Goal: Check status: Check status

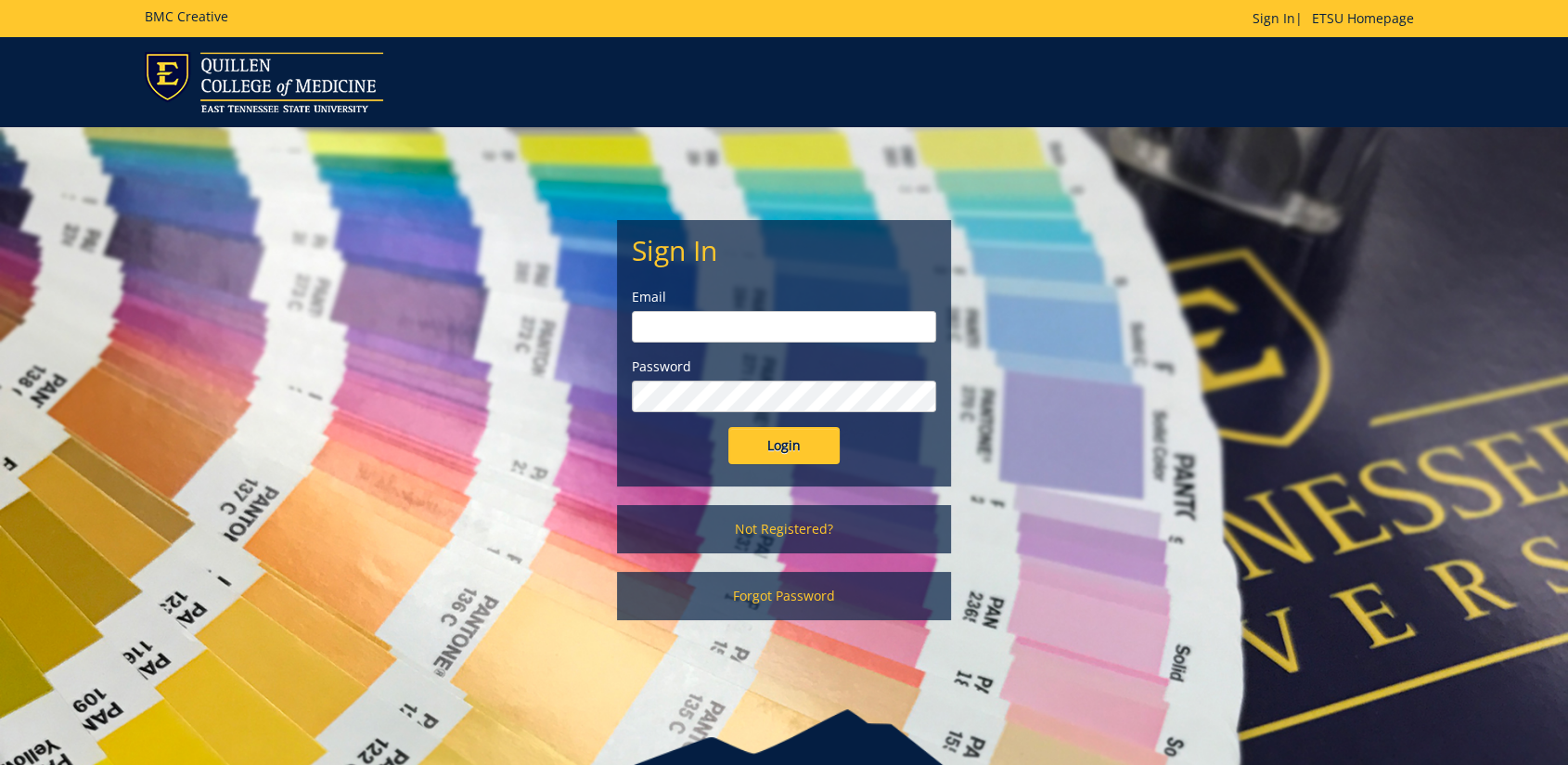
type input "floramoore@etsu.edu"
click at [809, 458] on input "Login" at bounding box center [784, 445] width 112 height 38
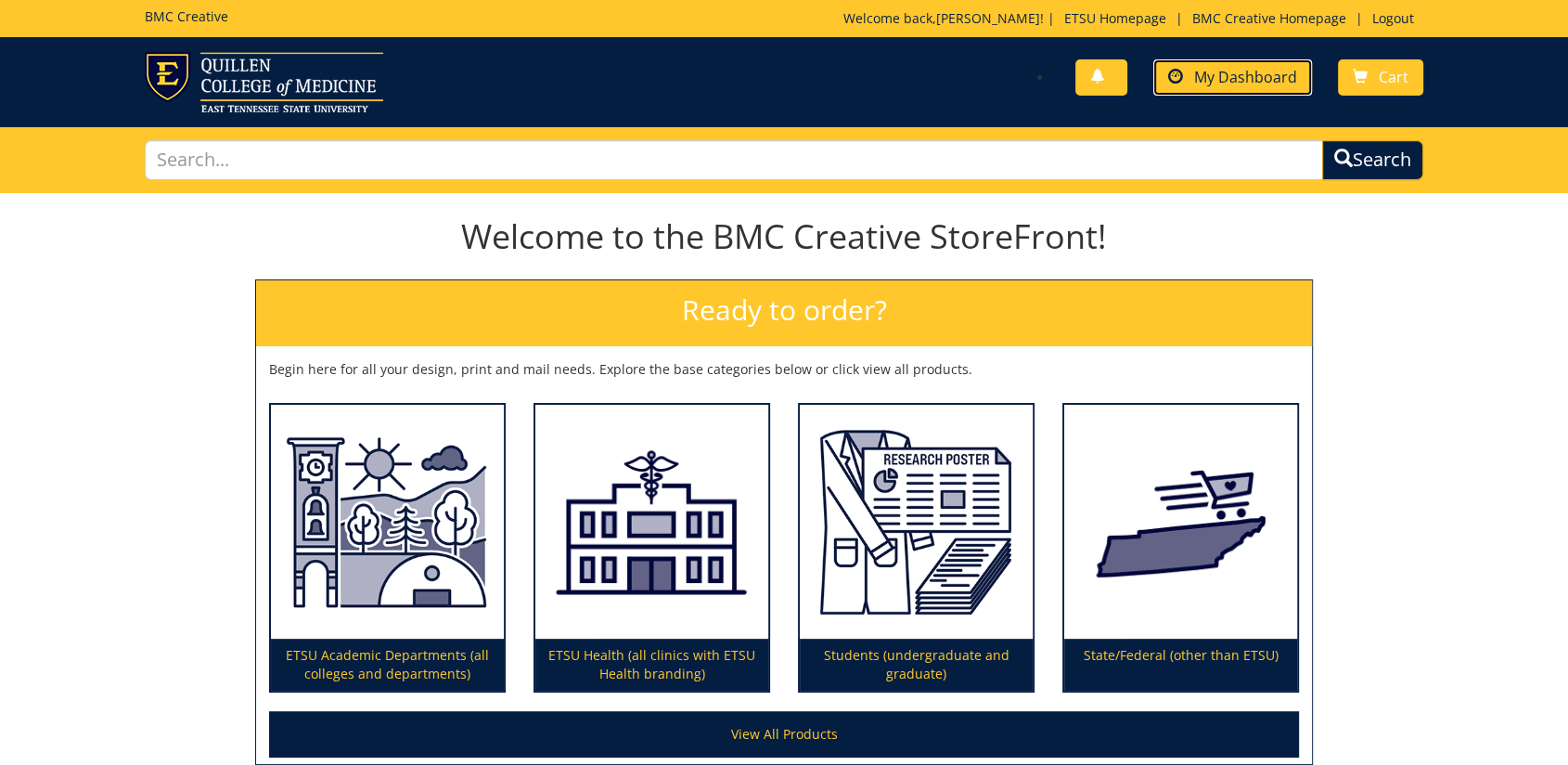
click at [1255, 90] on link "My Dashboard" at bounding box center [1233, 77] width 158 height 37
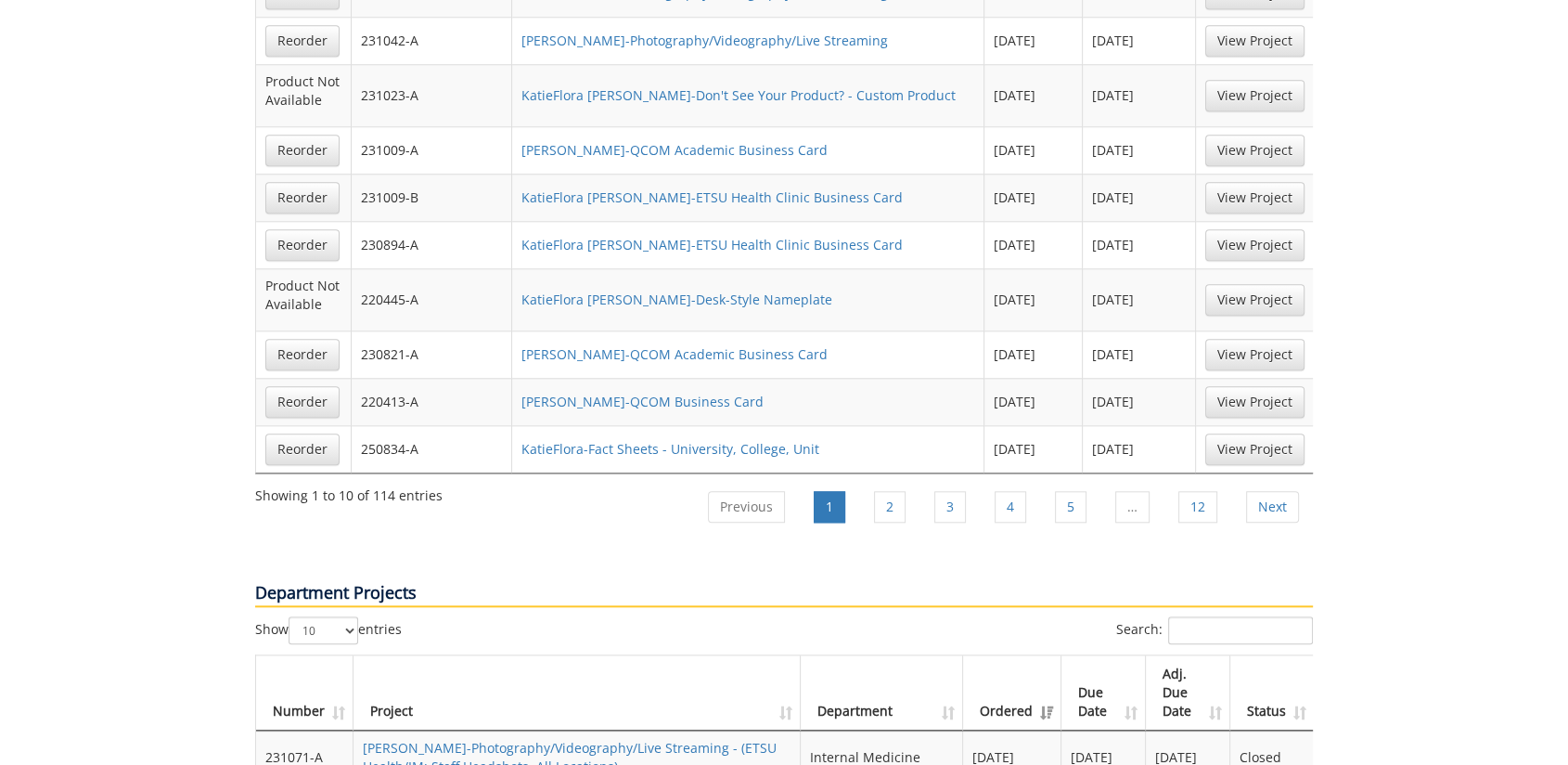
scroll to position [2165, 0]
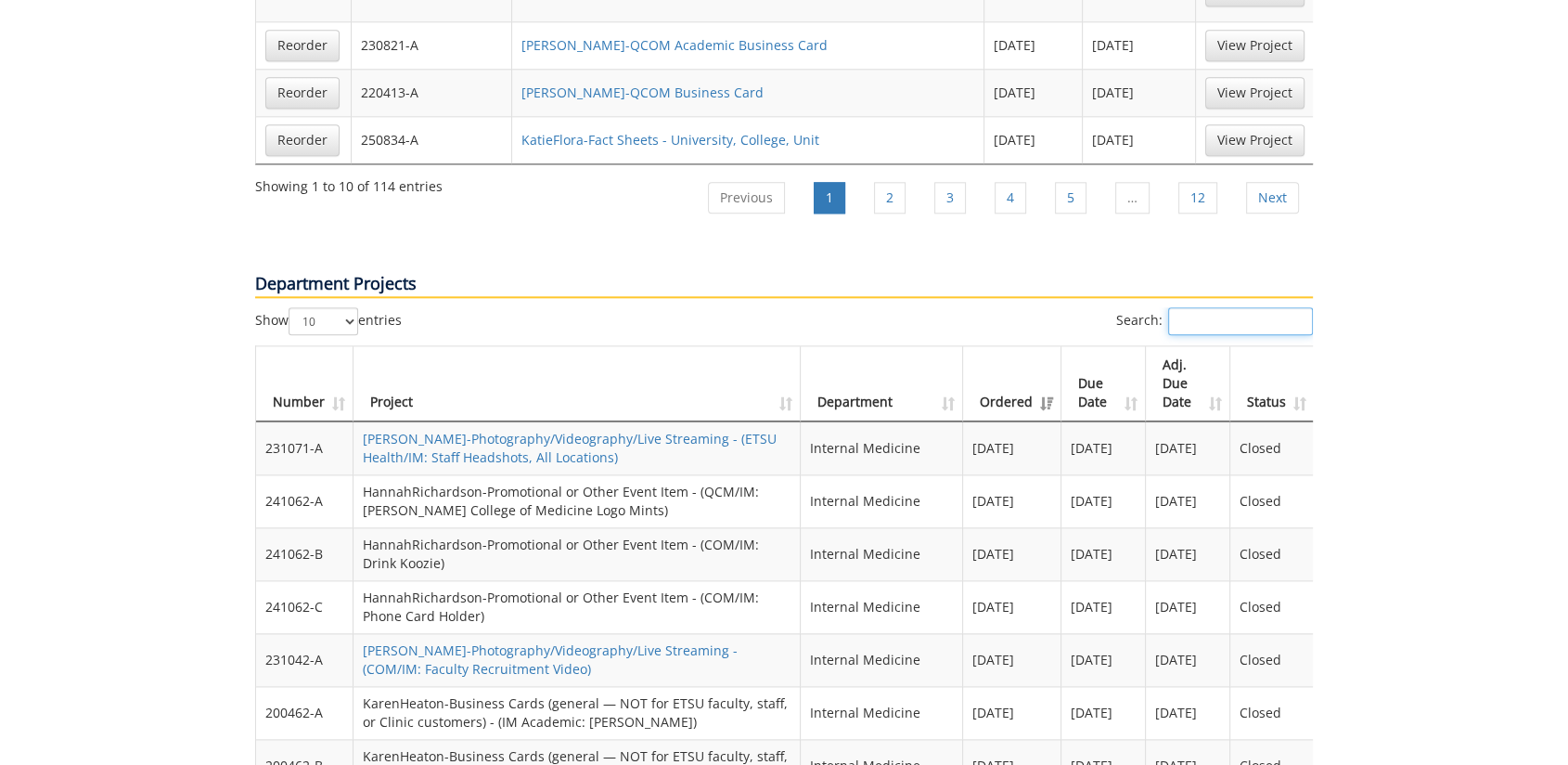
click at [1203, 307] on input "Search:" at bounding box center [1241, 321] width 144 height 28
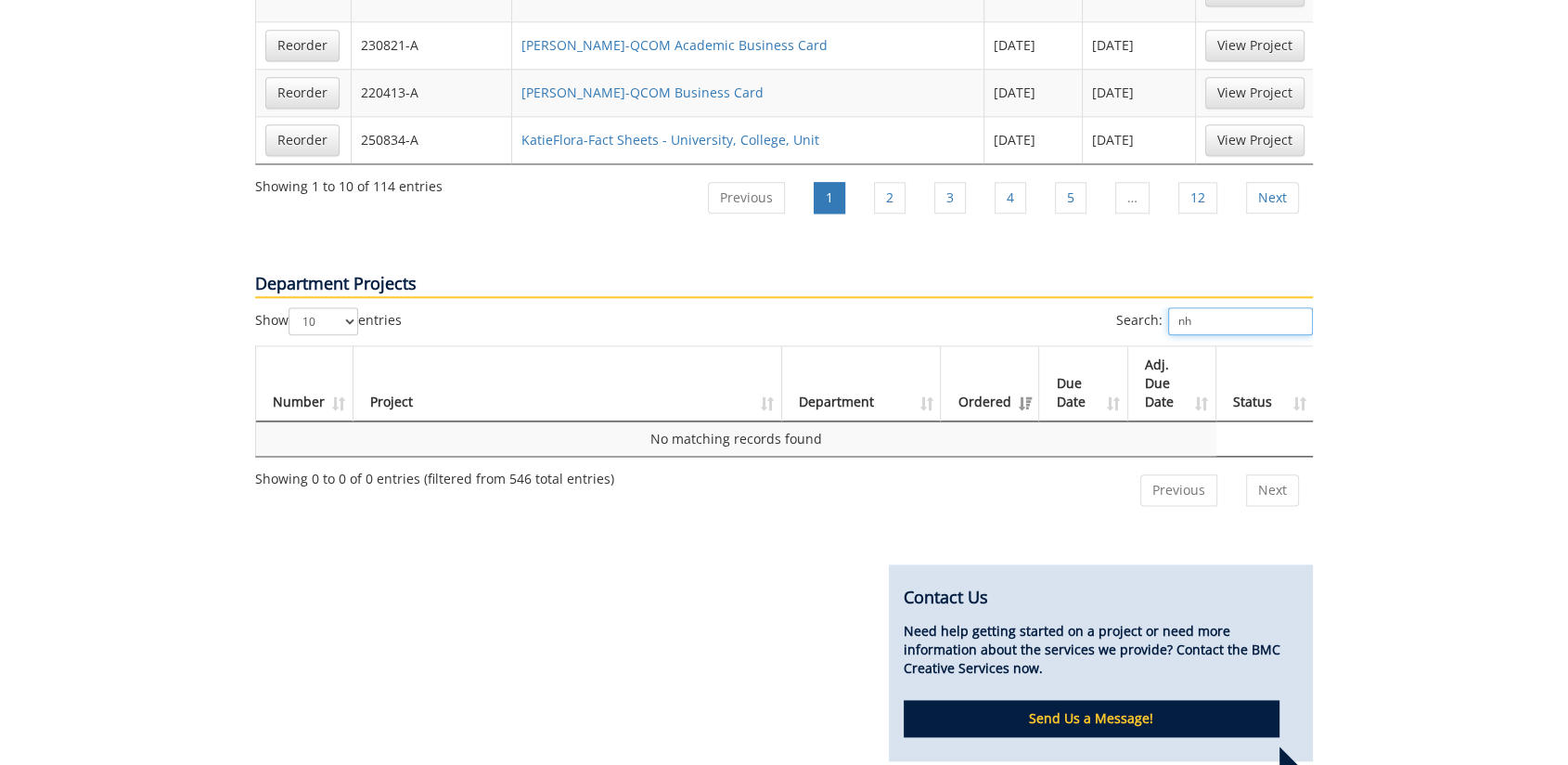
type input "n"
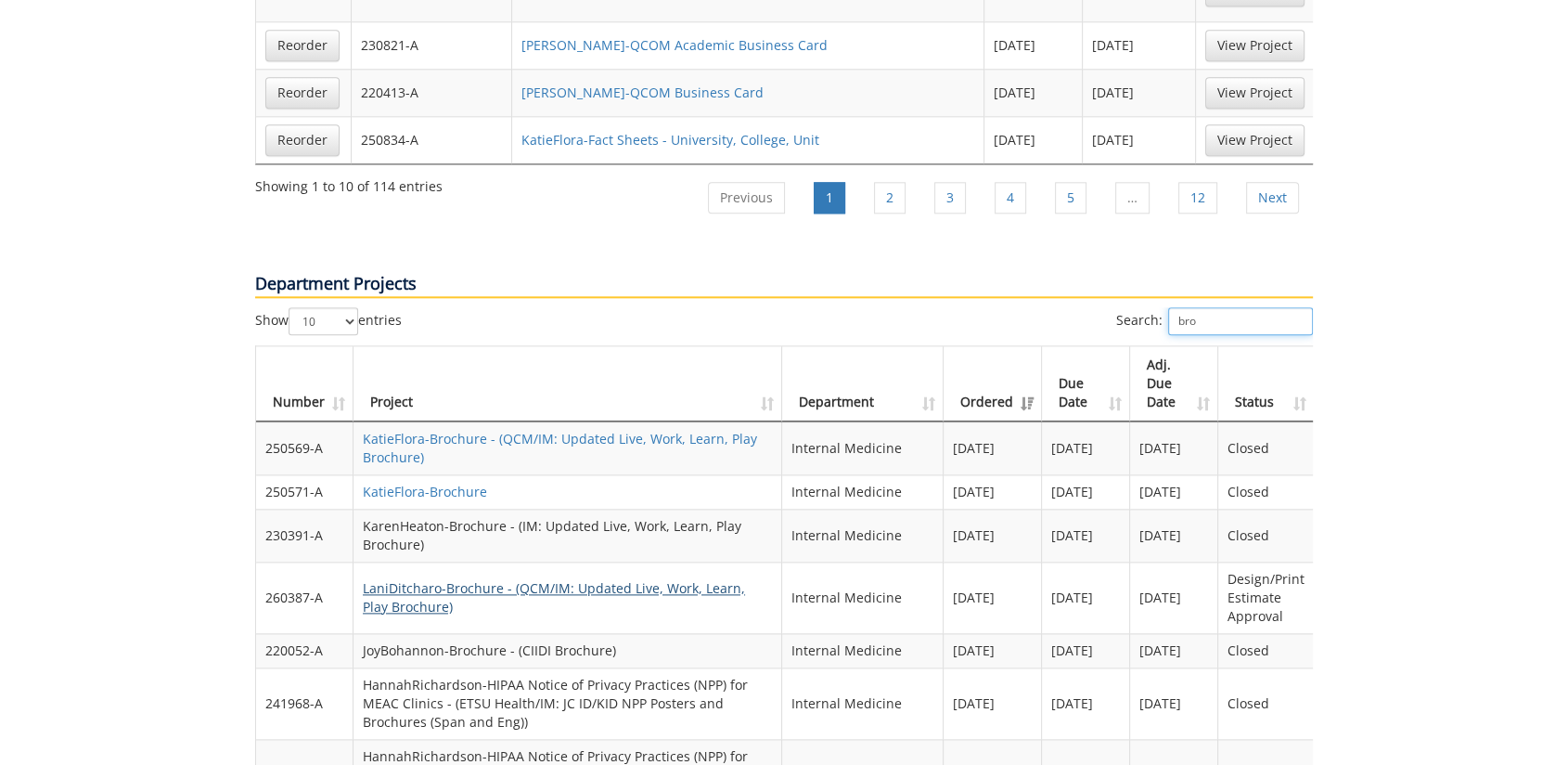
type input "bro"
click at [551, 579] on link "LaniDitcharo-Brochure - (QCM/IM: Updated Live, Work, Learn, Play Brochure)" at bounding box center [554, 597] width 382 height 37
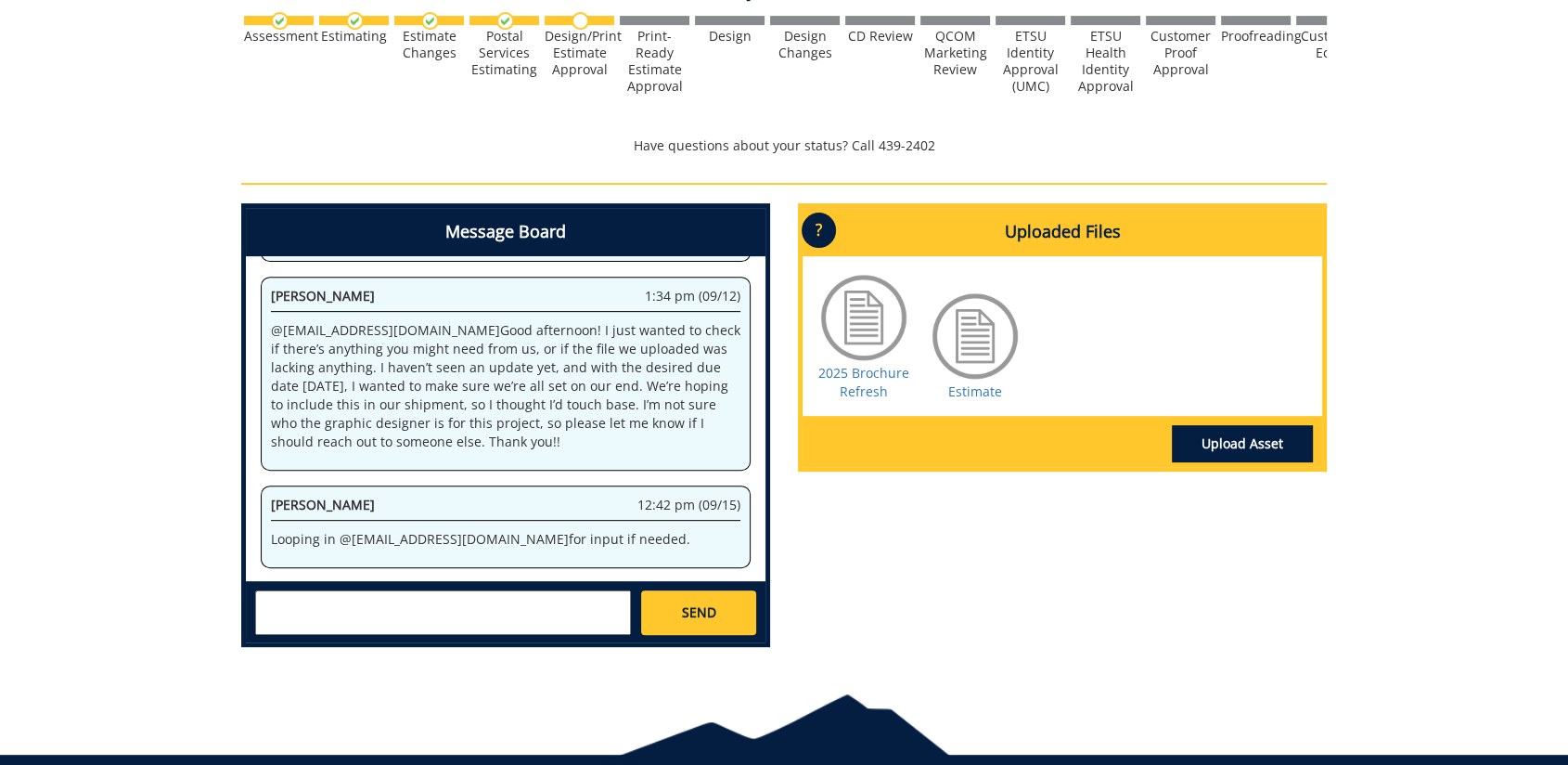
scroll to position [516, 0]
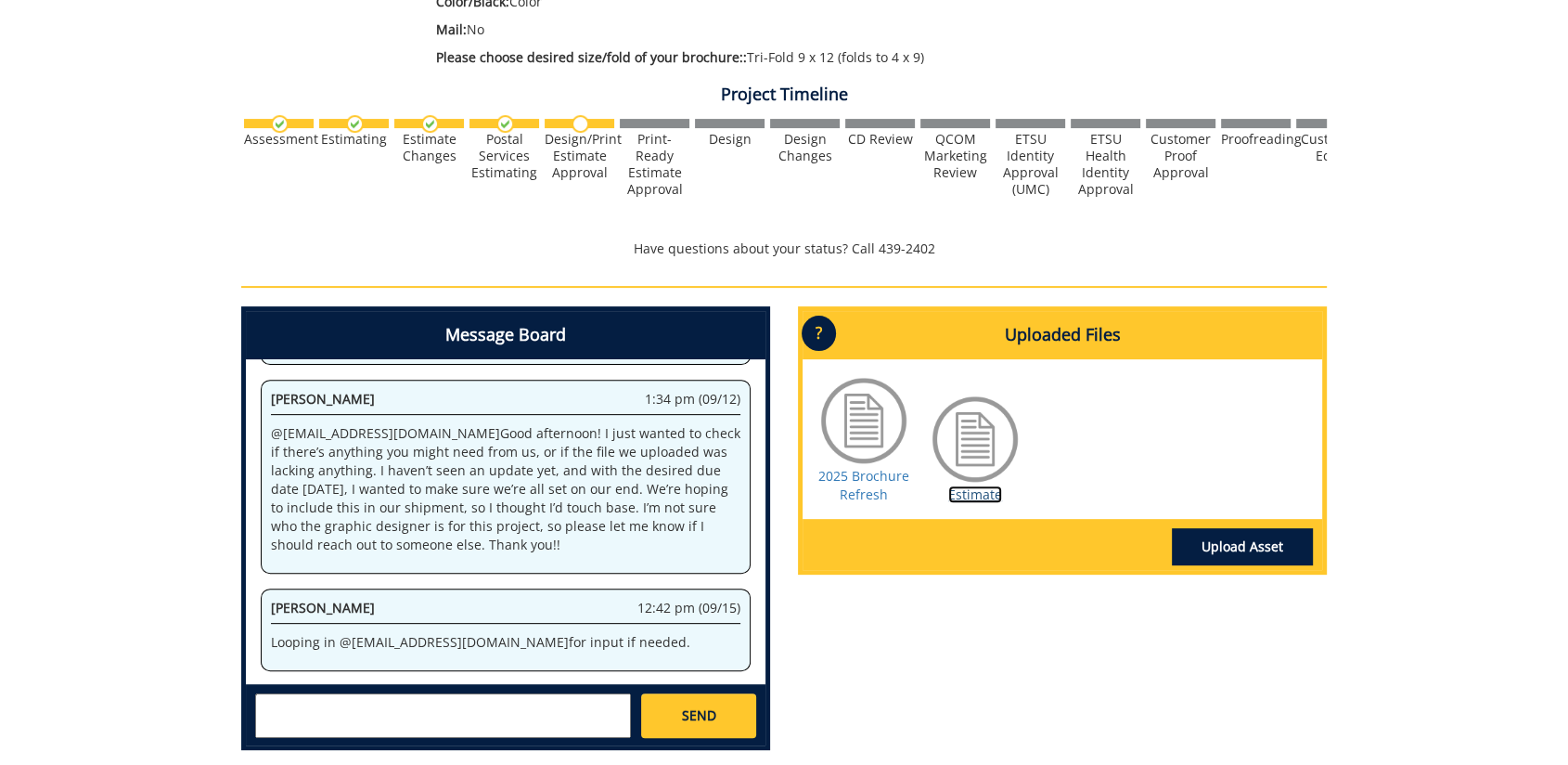
click at [972, 496] on link "Estimate" at bounding box center [975, 495] width 53 height 18
drag, startPoint x: 1481, startPoint y: 433, endPoint x: 1264, endPoint y: 527, distance: 236.5
click at [1481, 433] on div "260387-A LaniDitcharo-Brochure [QCM/IM: Updated Live, Work, Learn, Play Brochur…" at bounding box center [784, 222] width 1568 height 1088
